Goal: Check status: Check status

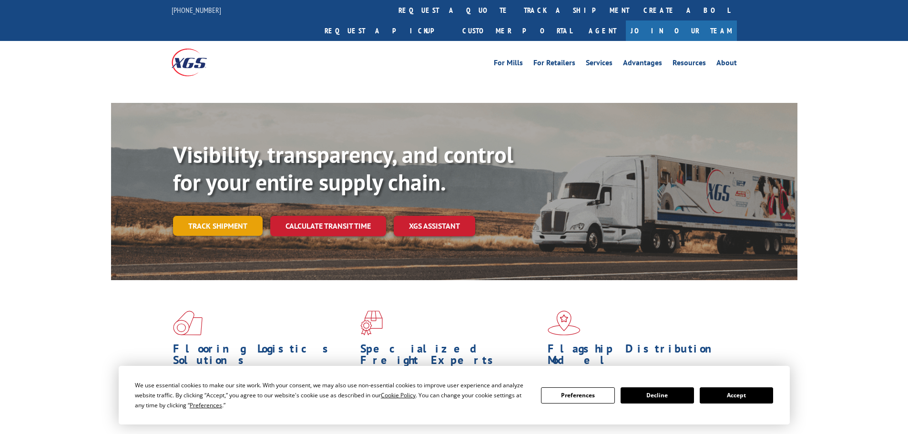
click at [212, 208] on div "Visibility, transparency, and control for your entire supply chain. Track shipm…" at bounding box center [485, 207] width 625 height 133
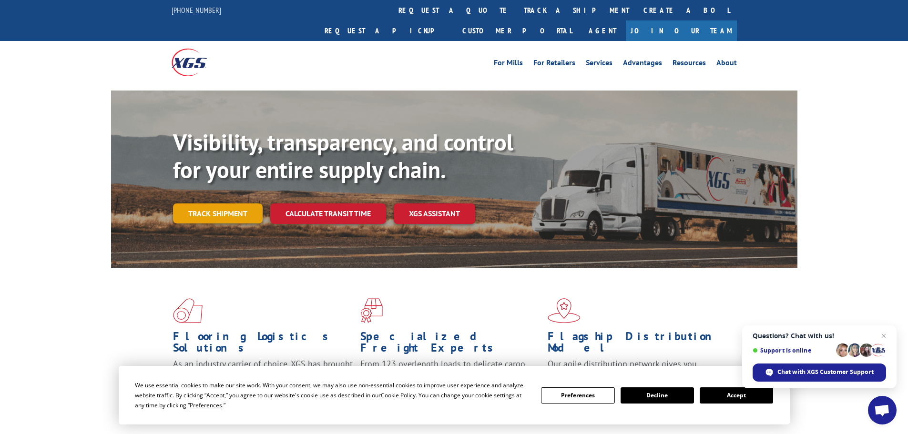
click at [204, 204] on link "Track shipment" at bounding box center [218, 214] width 90 height 20
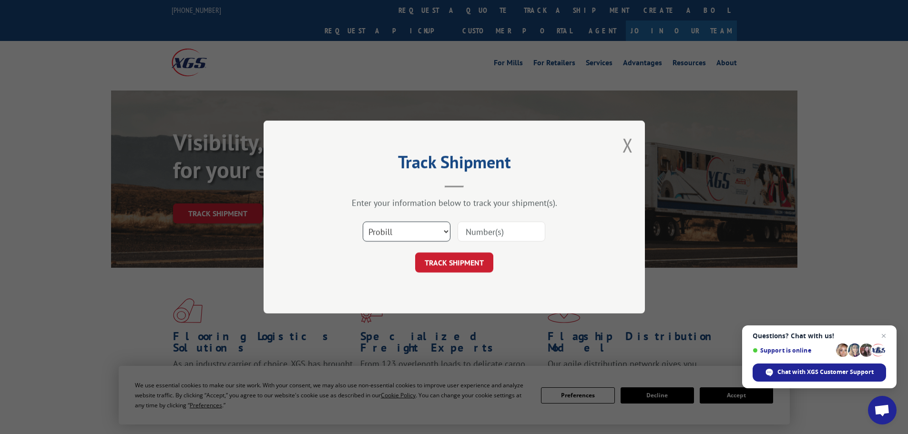
click at [442, 230] on select "Select category... Probill BOL PO" at bounding box center [407, 232] width 88 height 20
select select "po"
click at [363, 222] on select "Select category... Probill BOL PO" at bounding box center [407, 232] width 88 height 20
click at [508, 231] on input at bounding box center [502, 232] width 88 height 20
type input "03519912"
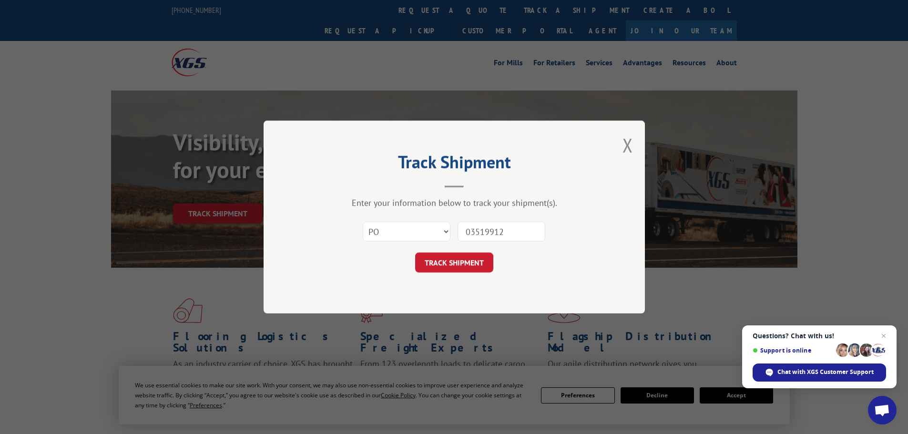
click button "TRACK SHIPMENT" at bounding box center [454, 263] width 78 height 20
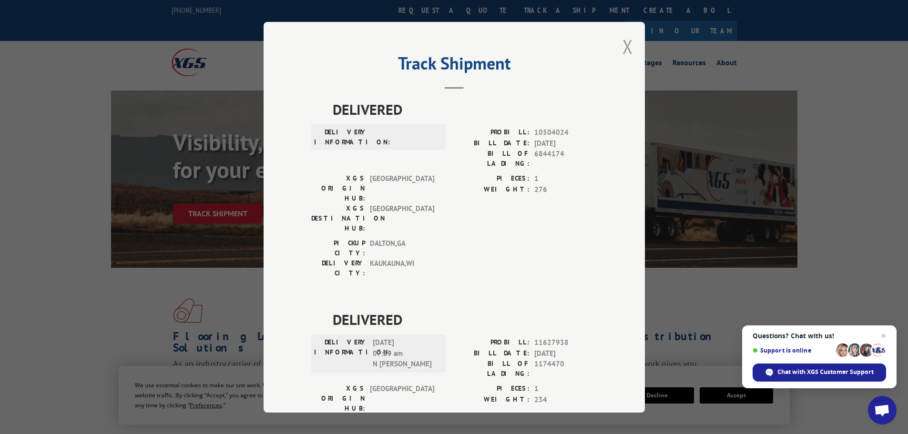
click at [624, 47] on button "Close modal" at bounding box center [628, 46] width 10 height 25
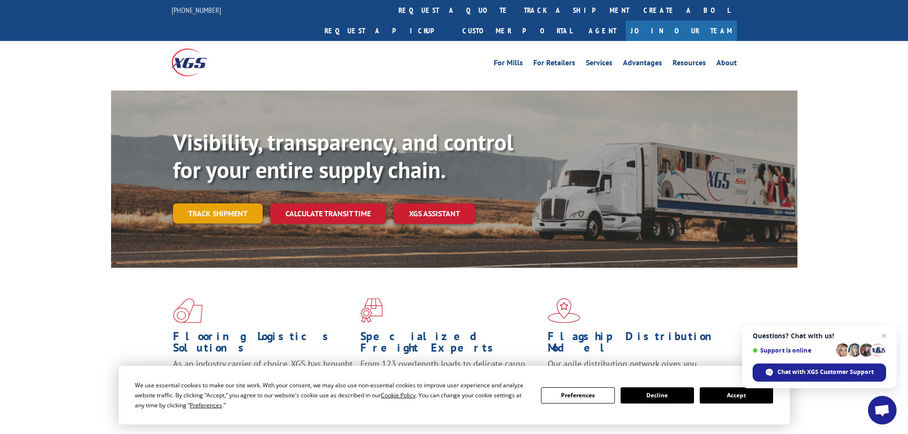
click at [191, 204] on link "Track shipment" at bounding box center [218, 214] width 90 height 20
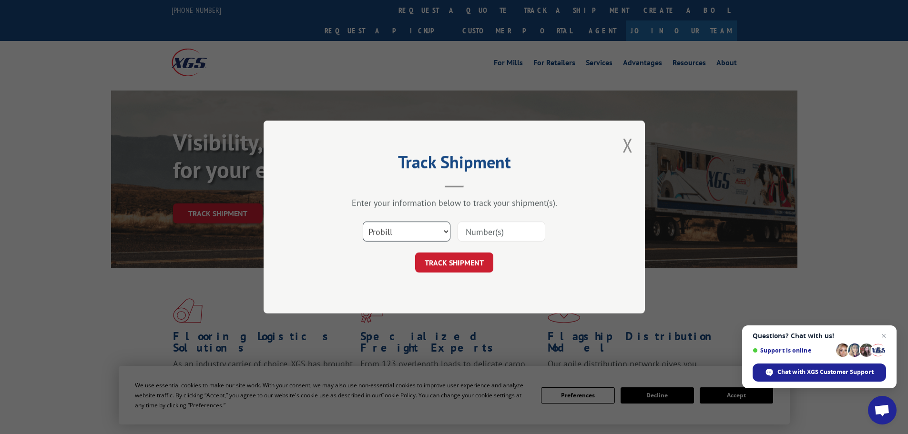
click at [443, 234] on select "Select category... Probill BOL PO" at bounding box center [407, 232] width 88 height 20
select select "po"
click at [363, 222] on select "Select category... Probill BOL PO" at bounding box center [407, 232] width 88 height 20
click at [478, 234] on input at bounding box center [502, 232] width 88 height 20
type input "03519880"
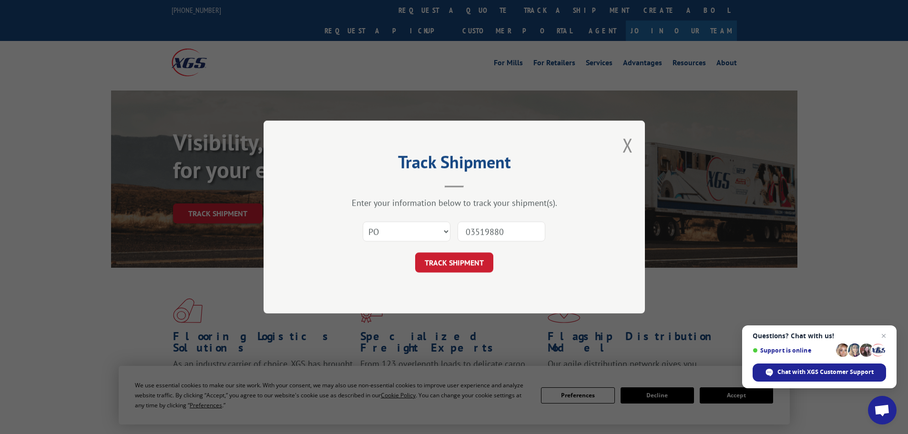
click button "TRACK SHIPMENT" at bounding box center [454, 263] width 78 height 20
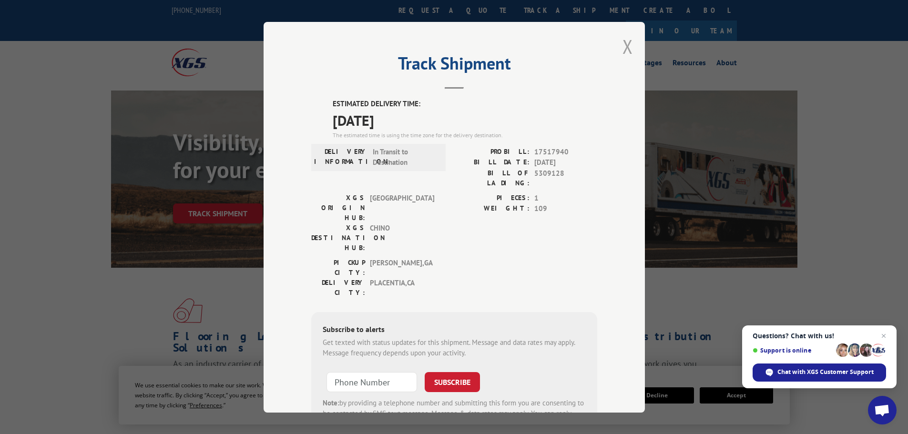
click at [623, 48] on button "Close modal" at bounding box center [628, 46] width 10 height 25
